Goal: Task Accomplishment & Management: Manage account settings

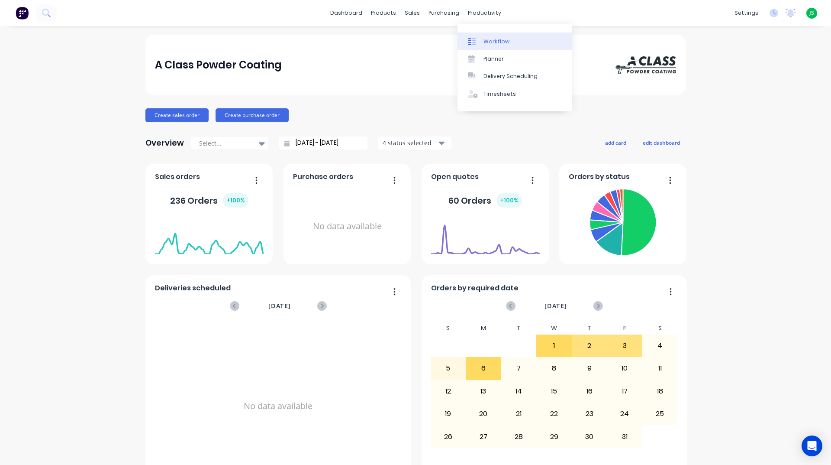
click at [483, 43] on link "Workflow" at bounding box center [515, 40] width 115 height 17
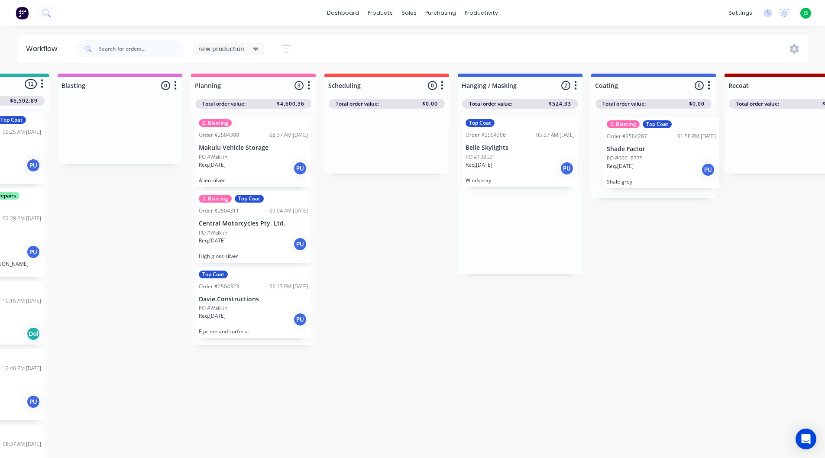
drag, startPoint x: 597, startPoint y: 163, endPoint x: 638, endPoint y: 165, distance: 41.2
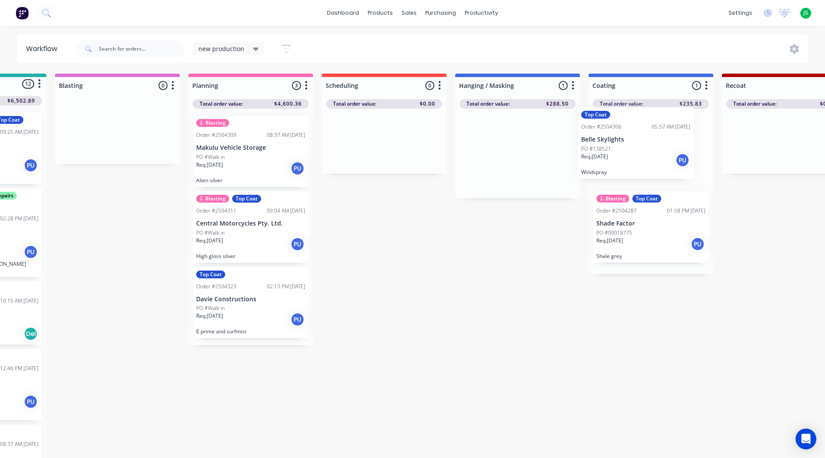
drag, startPoint x: 575, startPoint y: 172, endPoint x: 658, endPoint y: 165, distance: 82.6
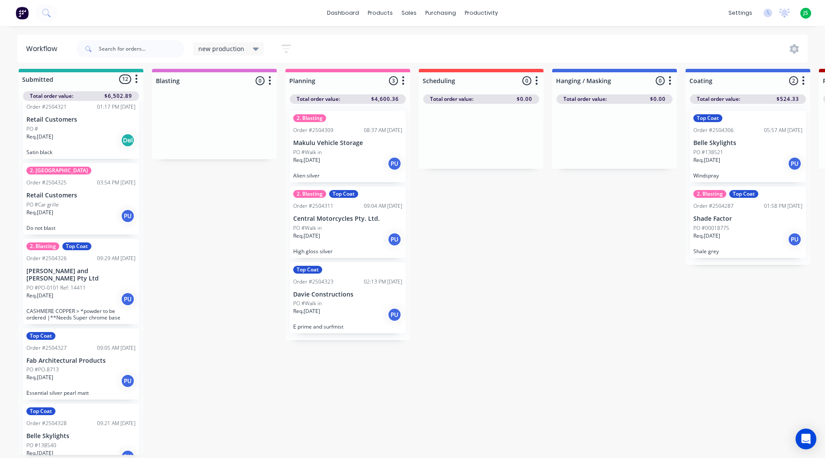
scroll to position [11, 0]
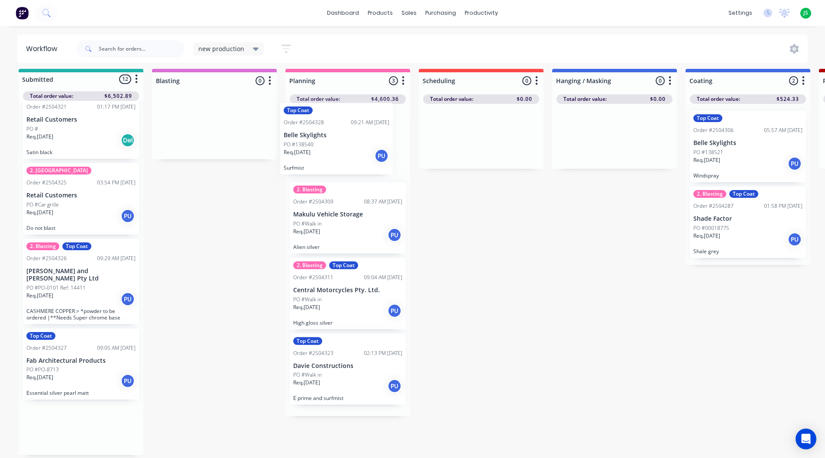
drag, startPoint x: 89, startPoint y: 420, endPoint x: 276, endPoint y: 203, distance: 286.4
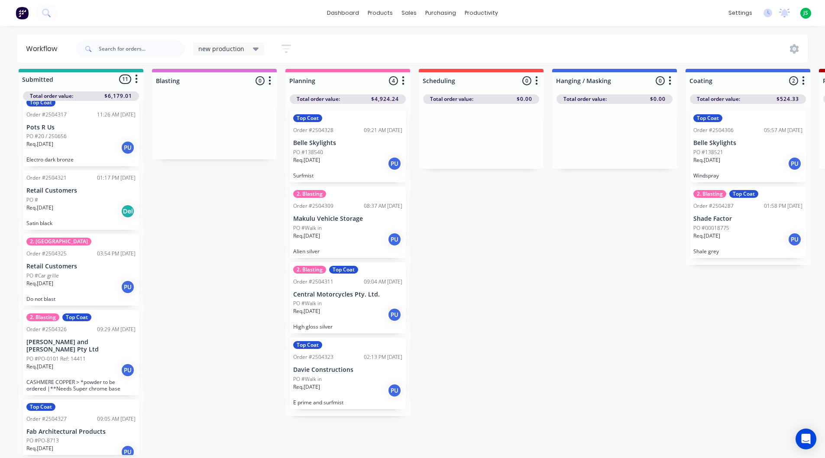
scroll to position [492, 0]
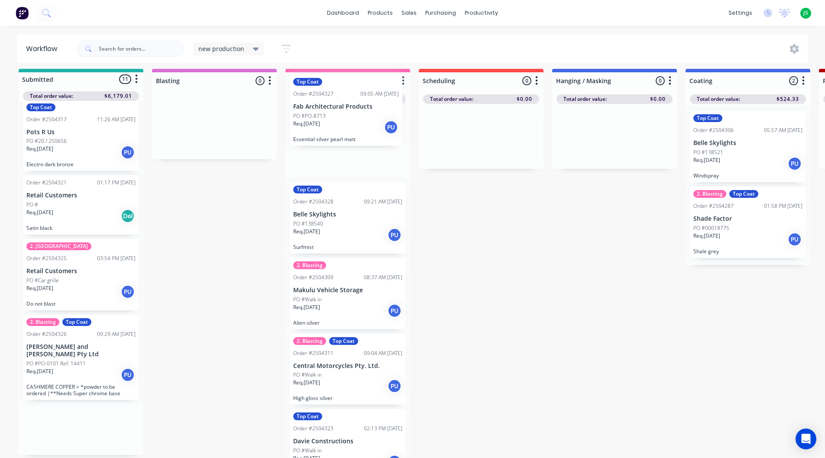
drag, startPoint x: 75, startPoint y: 427, endPoint x: 319, endPoint y: 147, distance: 370.7
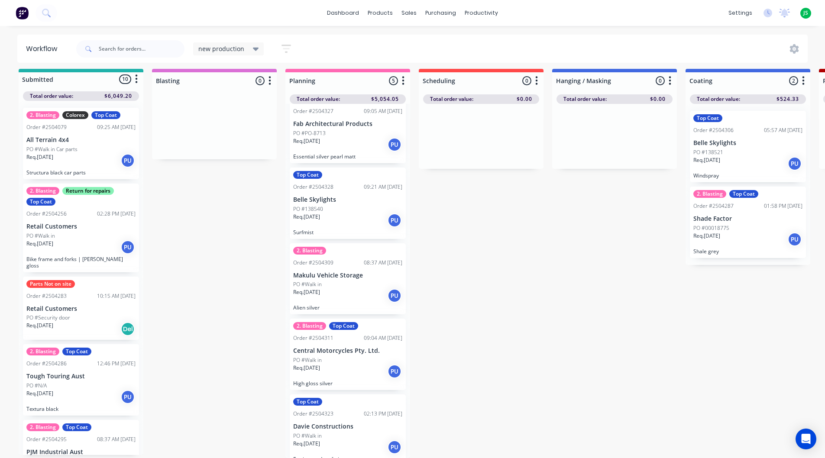
scroll to position [27, 0]
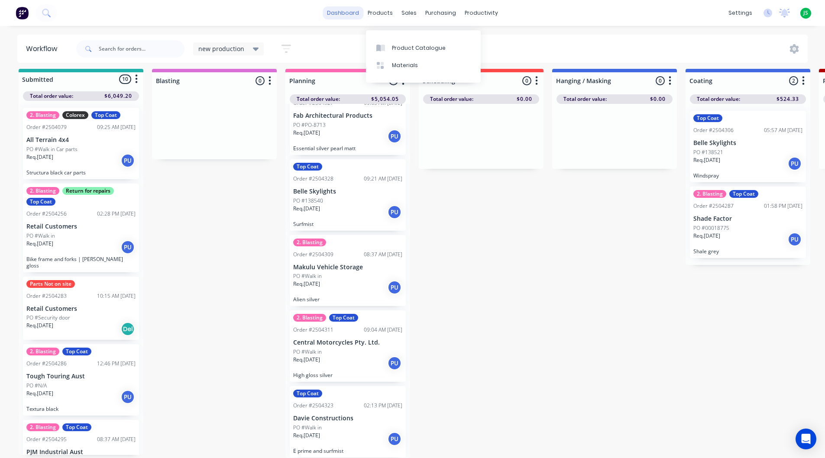
click at [339, 14] on link "dashboard" at bounding box center [343, 12] width 41 height 13
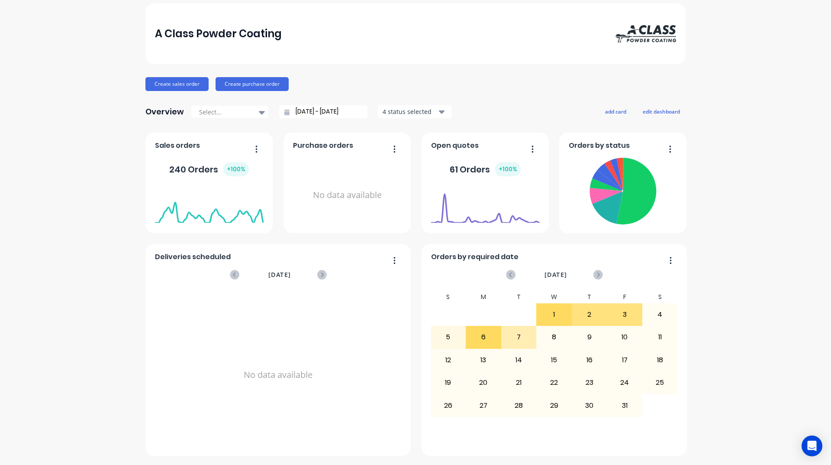
scroll to position [303, 0]
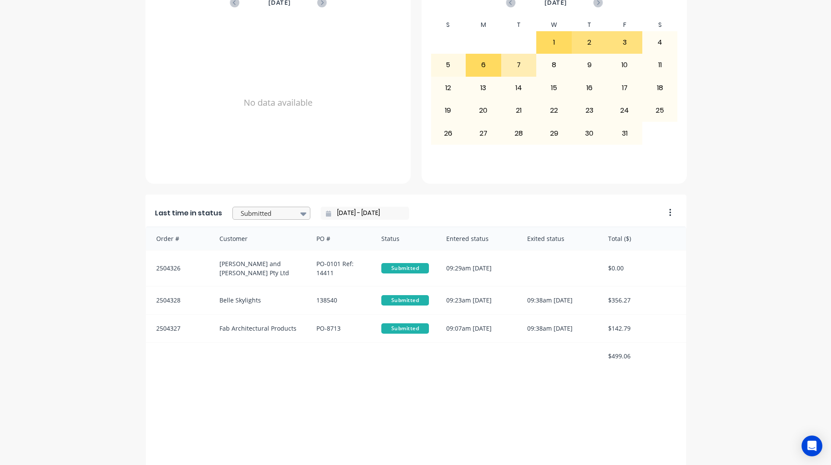
click at [265, 215] on div at bounding box center [267, 213] width 55 height 11
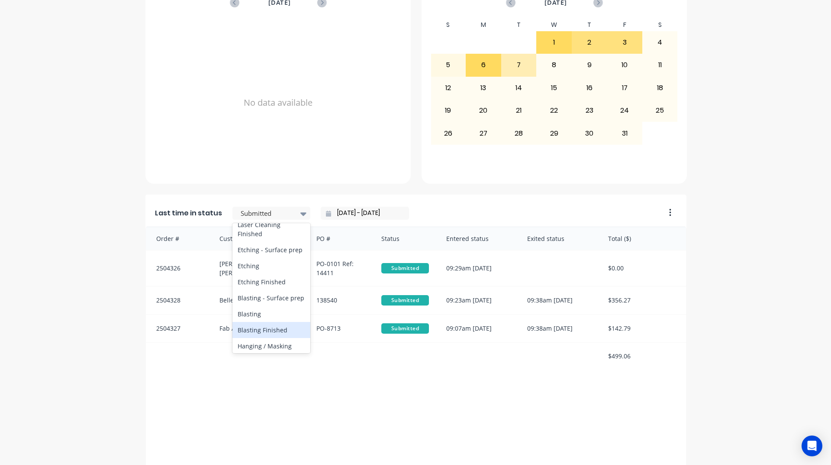
scroll to position [260, 0]
click at [252, 303] on div "Coating" at bounding box center [271, 295] width 78 height 16
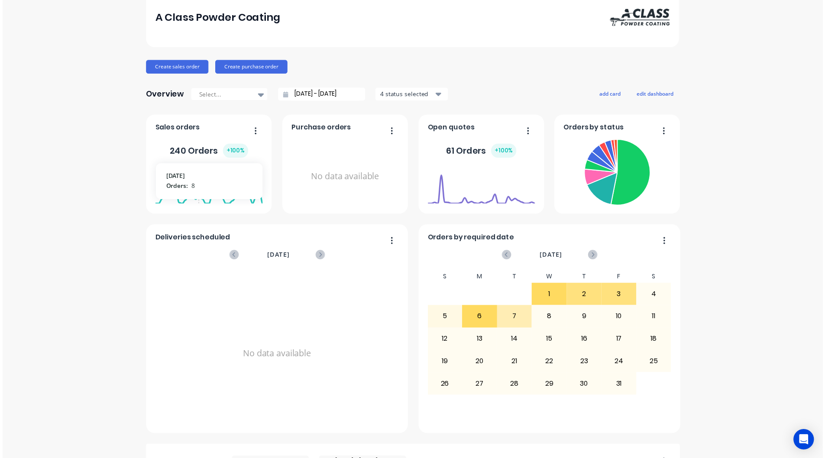
scroll to position [0, 0]
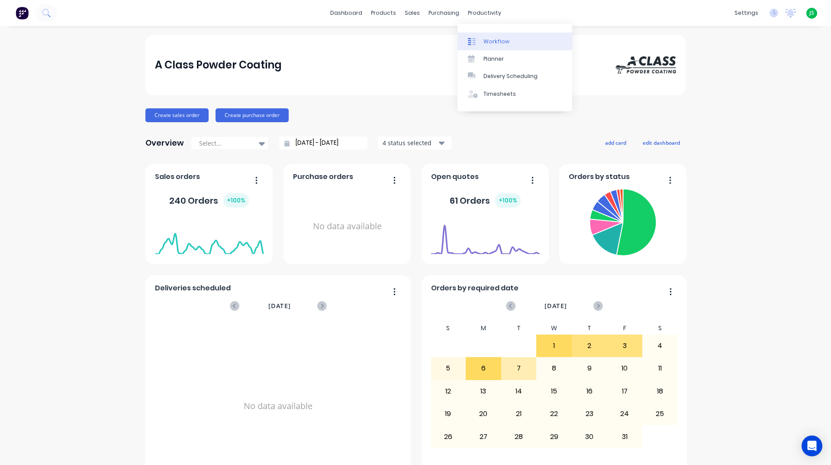
click at [494, 40] on div "Workflow" at bounding box center [497, 42] width 26 height 8
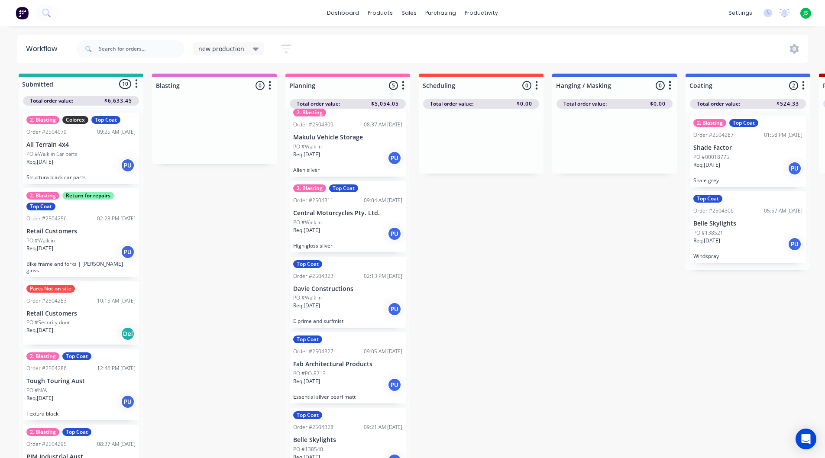
scroll to position [27, 0]
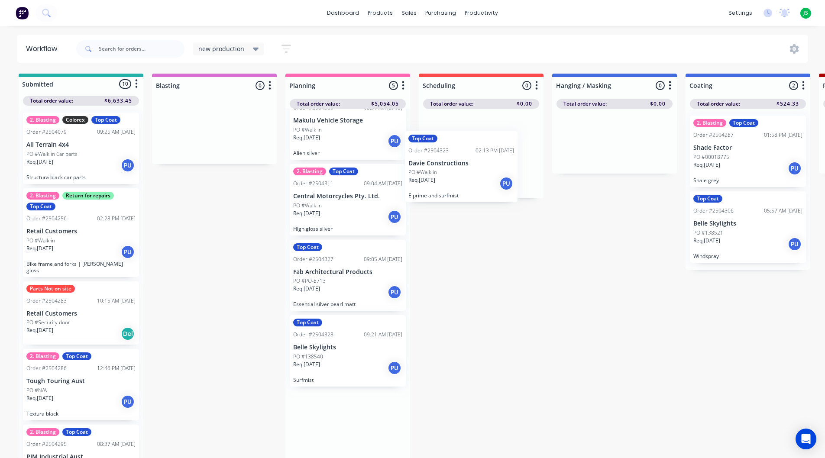
drag, startPoint x: 353, startPoint y: 287, endPoint x: 490, endPoint y: 154, distance: 191.7
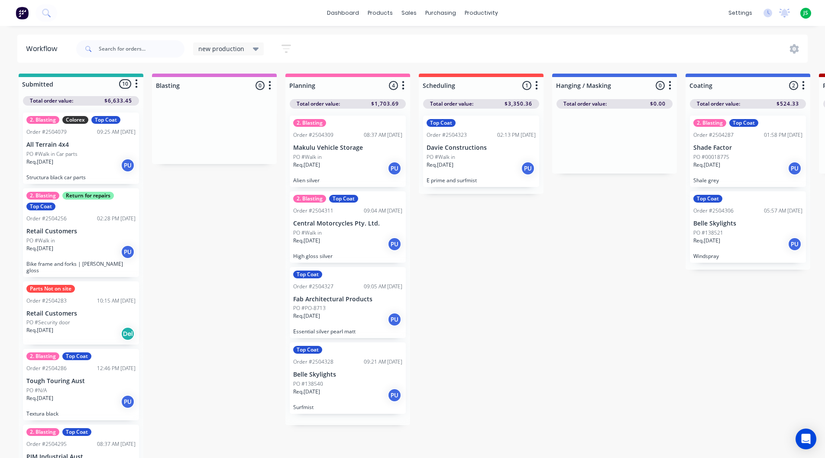
scroll to position [0, 0]
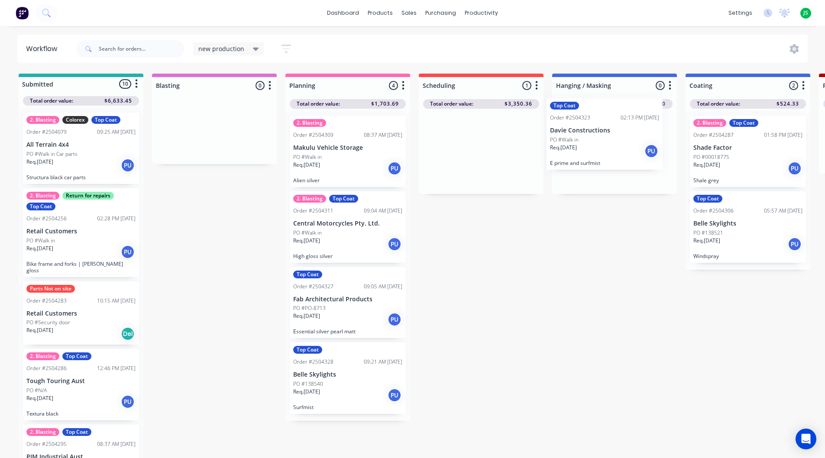
drag, startPoint x: 471, startPoint y: 165, endPoint x: 602, endPoint y: 147, distance: 131.9
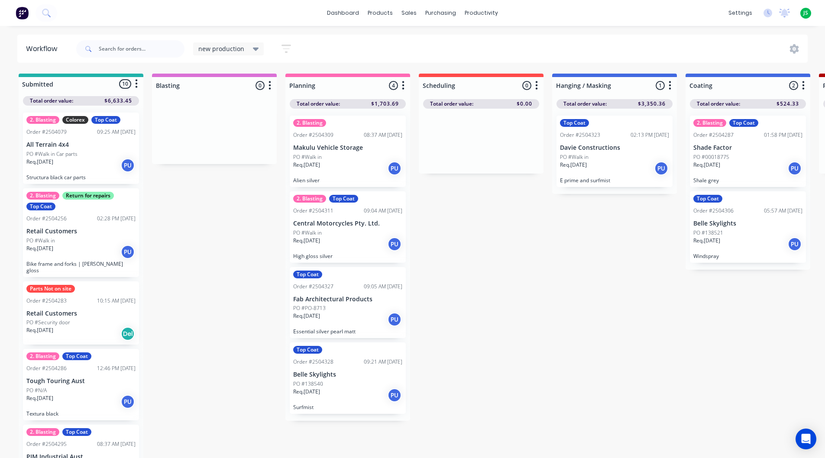
click at [603, 154] on div "PO #Walk in" at bounding box center [614, 157] width 109 height 8
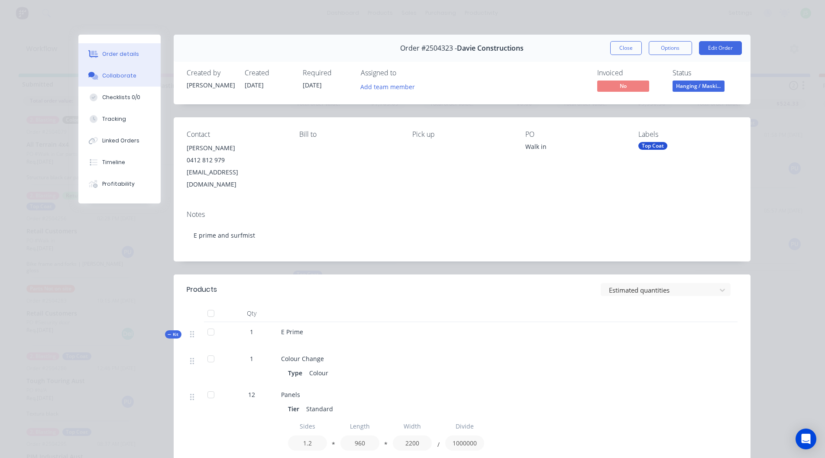
click at [117, 67] on button "Collaborate" at bounding box center [119, 76] width 82 height 22
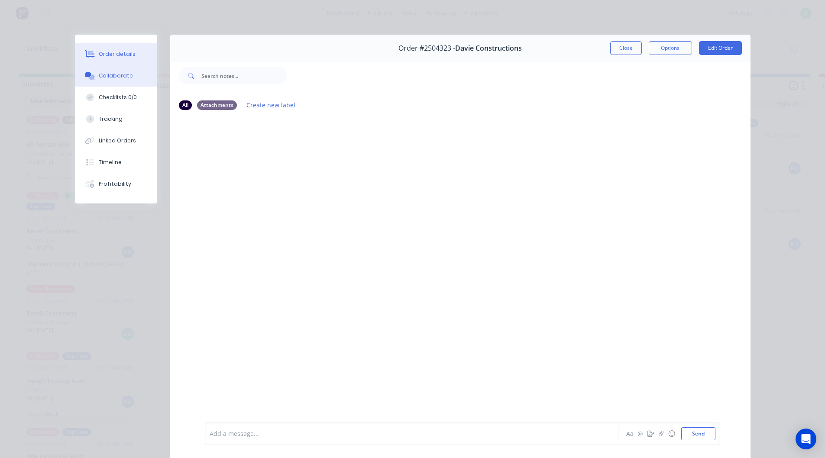
click at [143, 52] on button "Order details" at bounding box center [116, 54] width 82 height 22
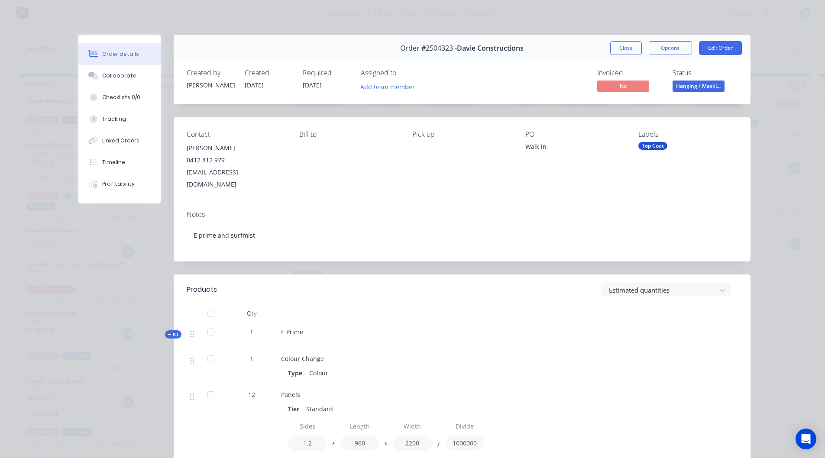
click at [612, 43] on button "Close" at bounding box center [626, 48] width 32 height 14
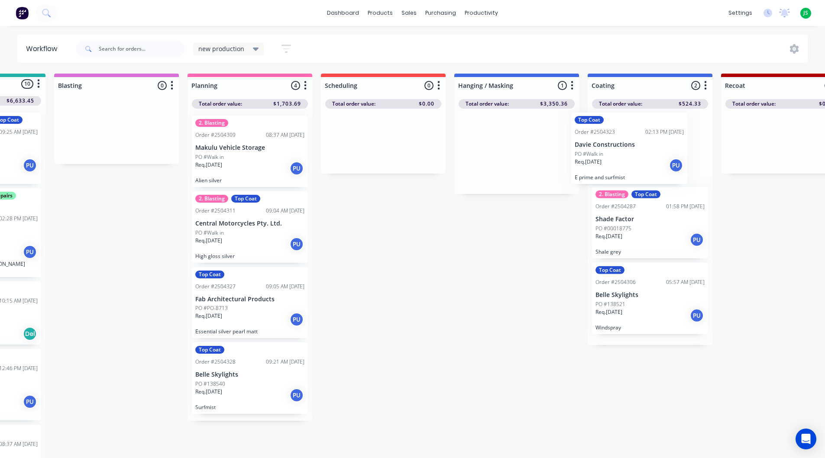
scroll to position [0, 101]
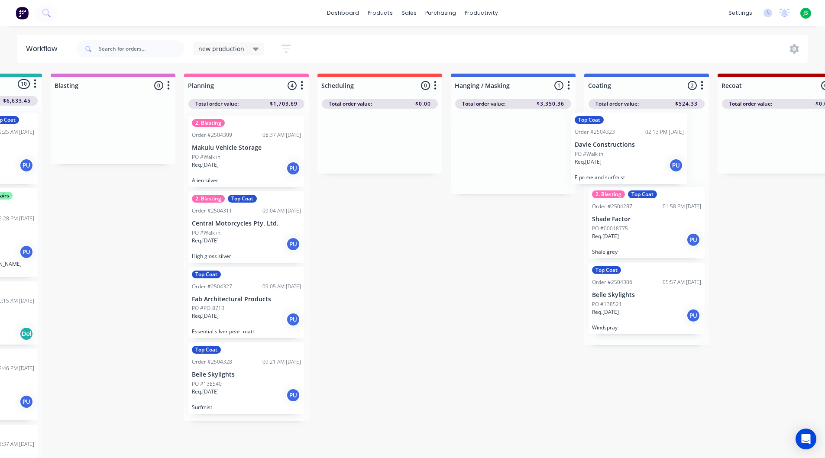
drag, startPoint x: 582, startPoint y: 176, endPoint x: 606, endPoint y: 171, distance: 23.9
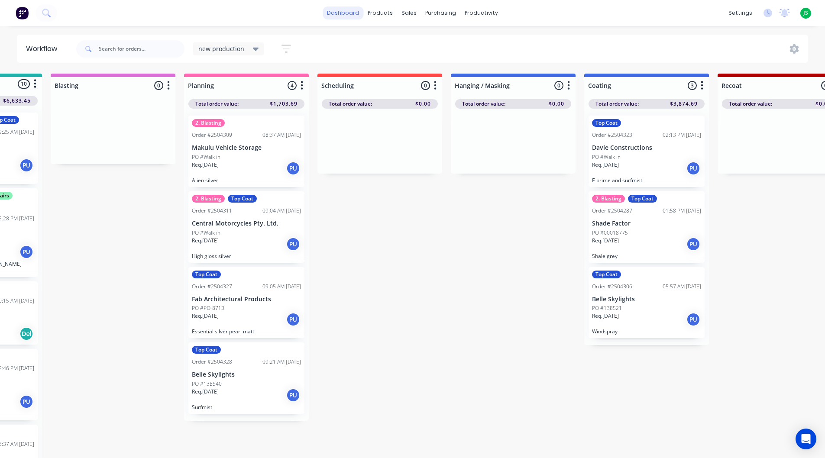
click at [348, 13] on link "dashboard" at bounding box center [343, 12] width 41 height 13
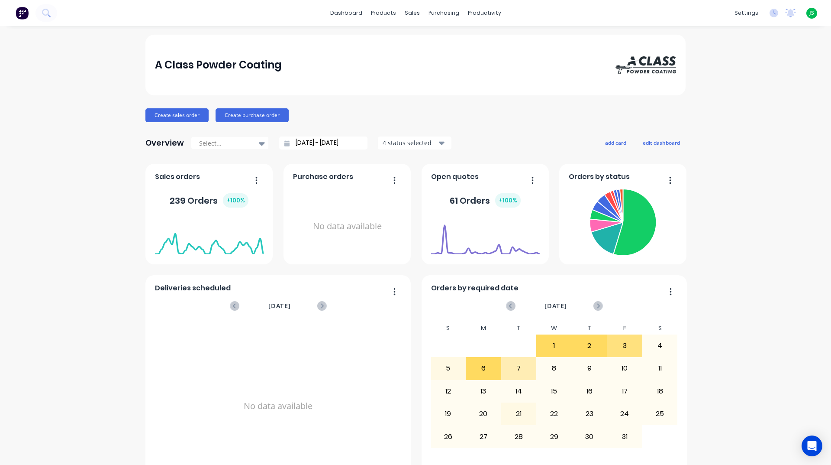
scroll to position [303, 0]
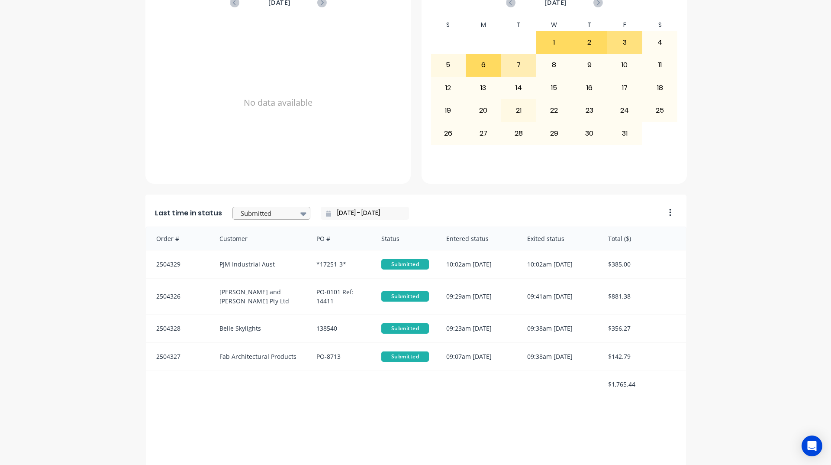
click at [282, 213] on div at bounding box center [267, 213] width 55 height 11
click at [267, 217] on div "Coating" at bounding box center [271, 209] width 78 height 16
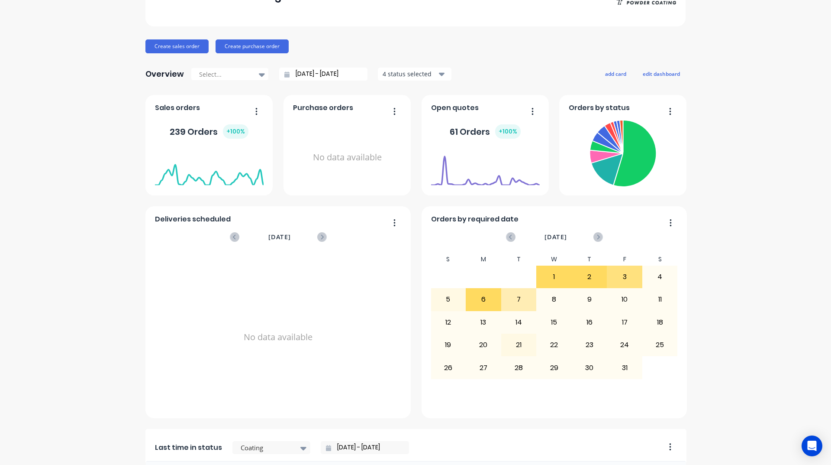
scroll to position [0, 0]
